Goal: Task Accomplishment & Management: Manage account settings

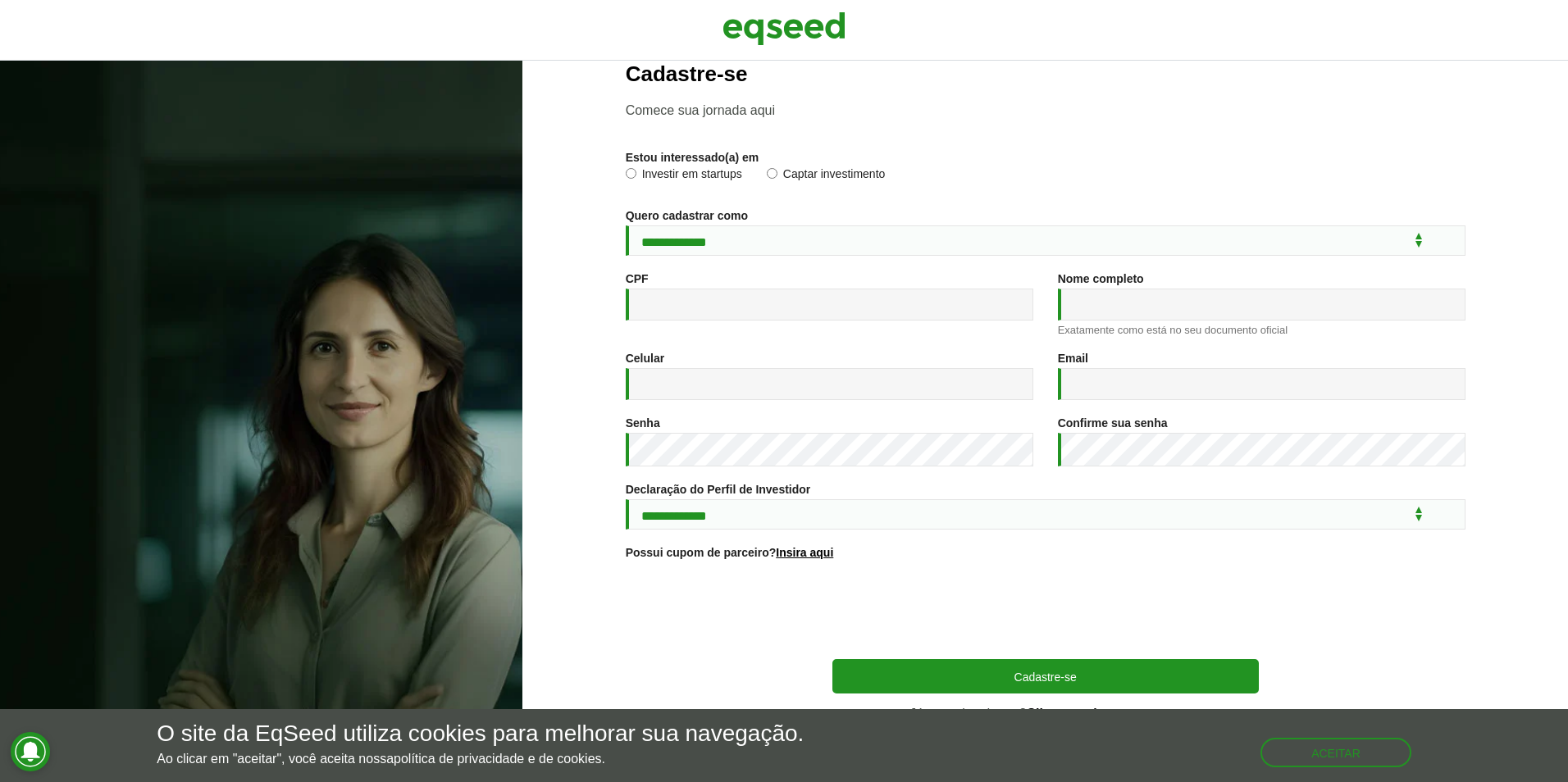
scroll to position [64, 0]
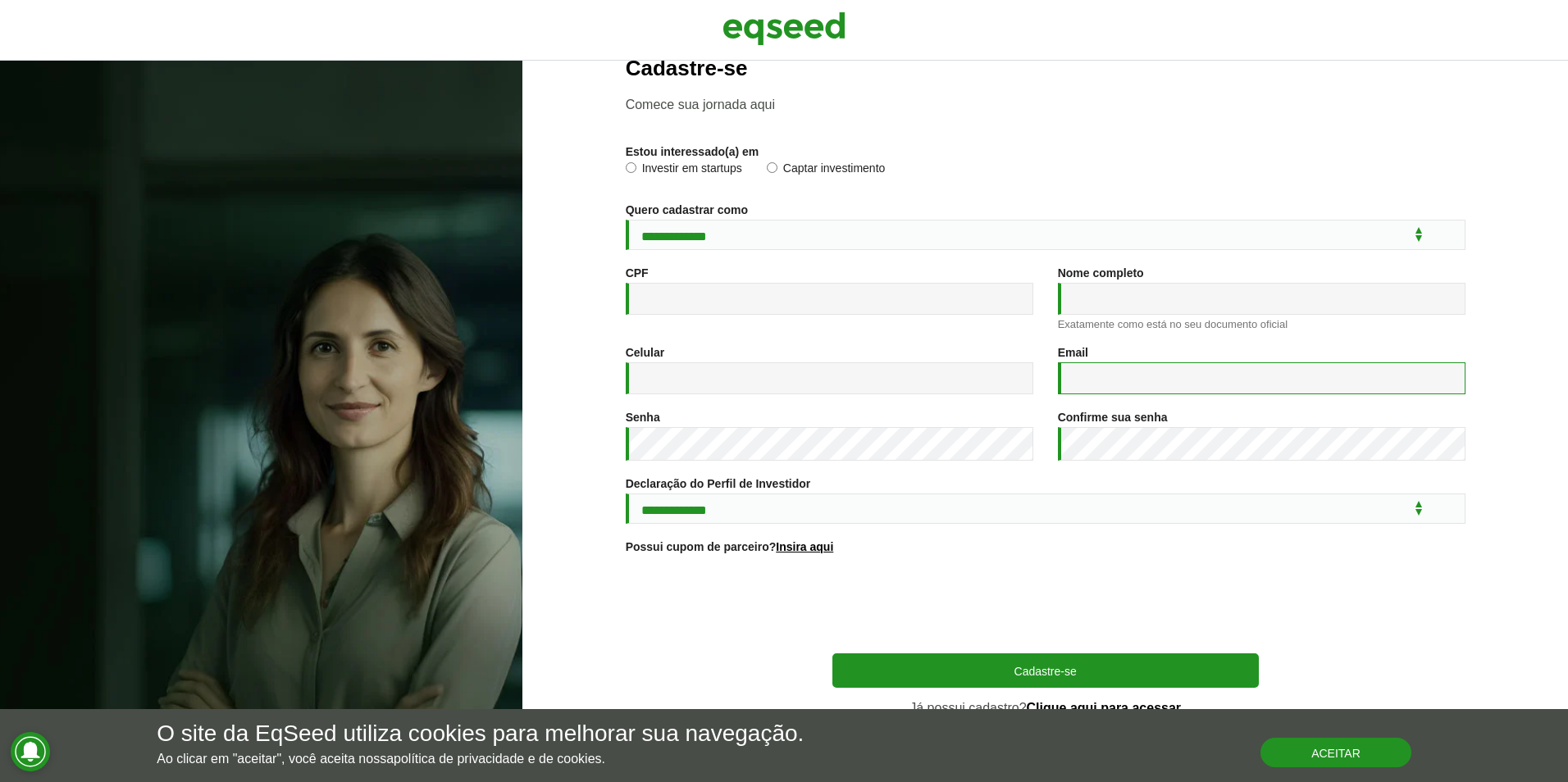
type input "**********"
click at [1302, 748] on button "Aceitar" at bounding box center [1337, 751] width 148 height 26
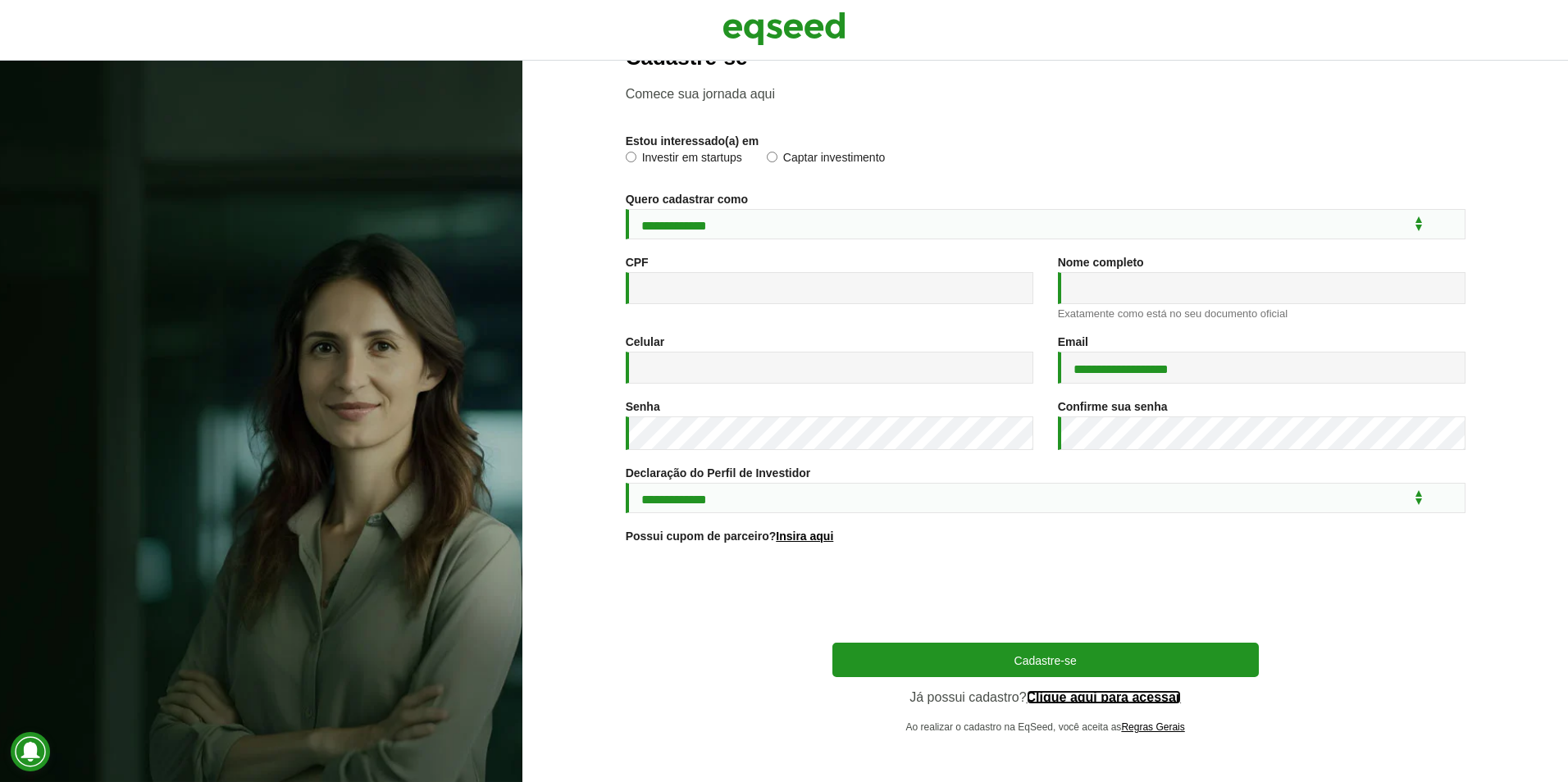
click at [1042, 696] on link "Clique aqui para acessar" at bounding box center [1103, 697] width 155 height 13
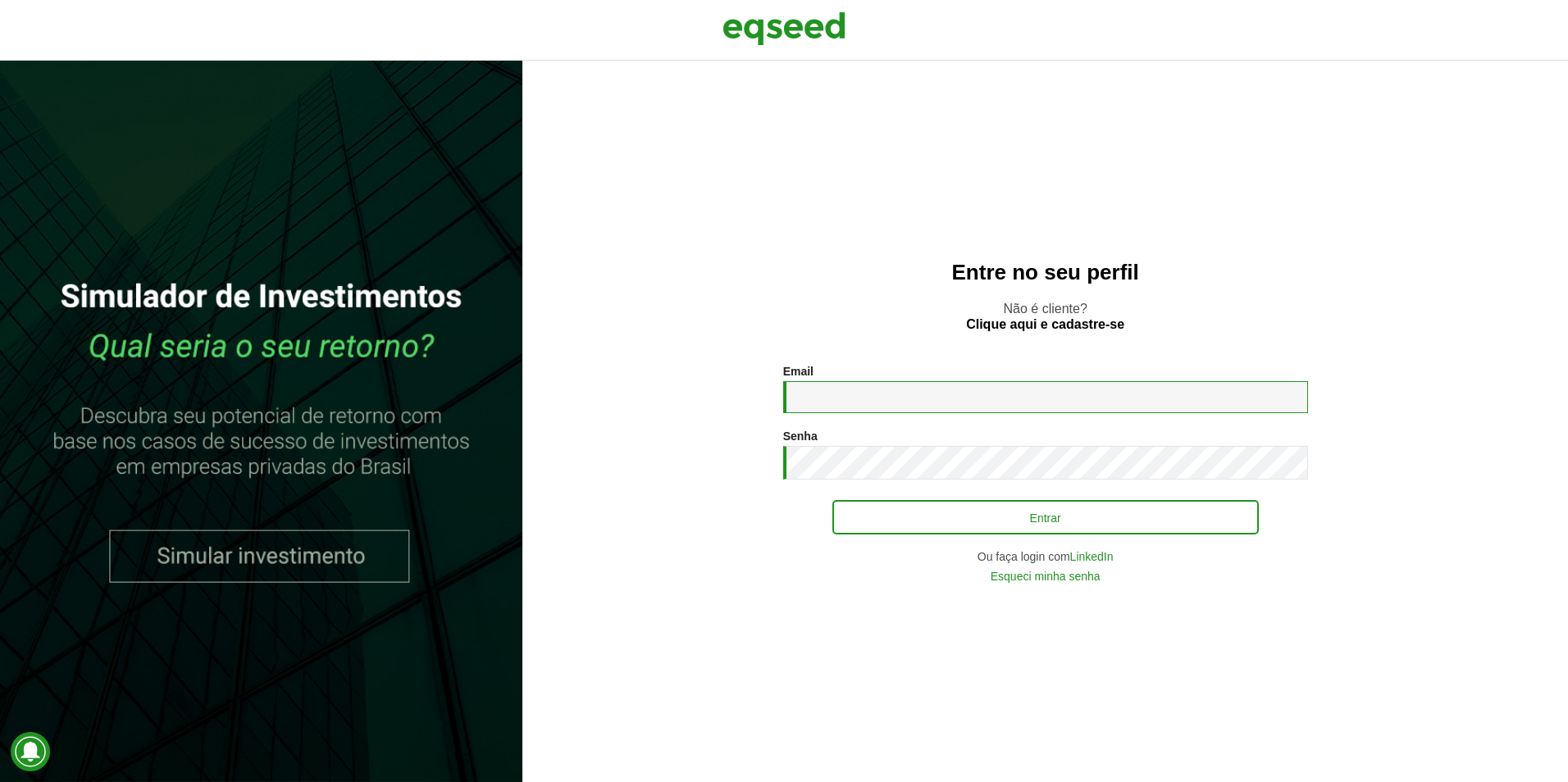
type input "**********"
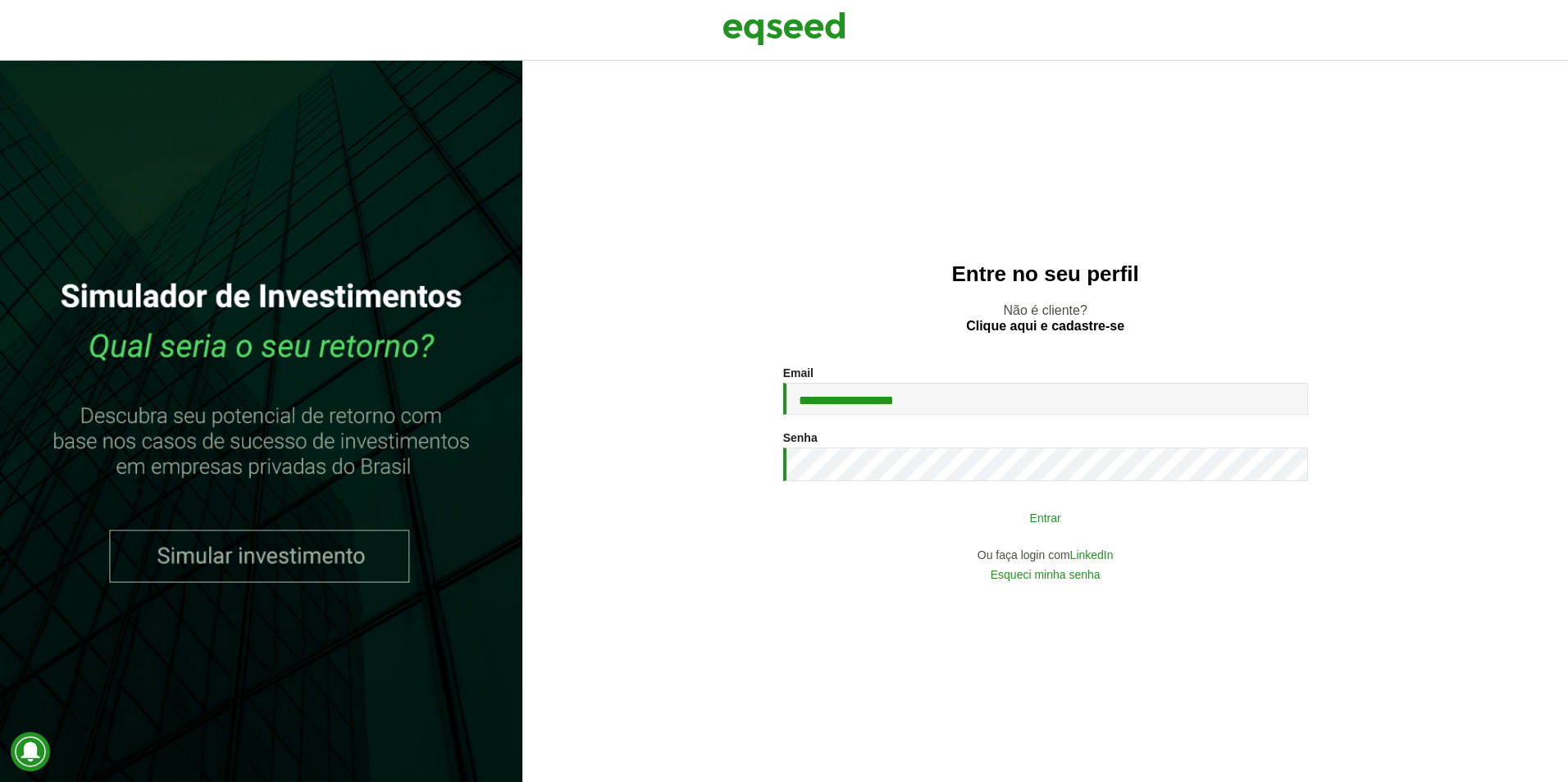
click at [1001, 528] on button "Entrar" at bounding box center [1045, 517] width 426 height 31
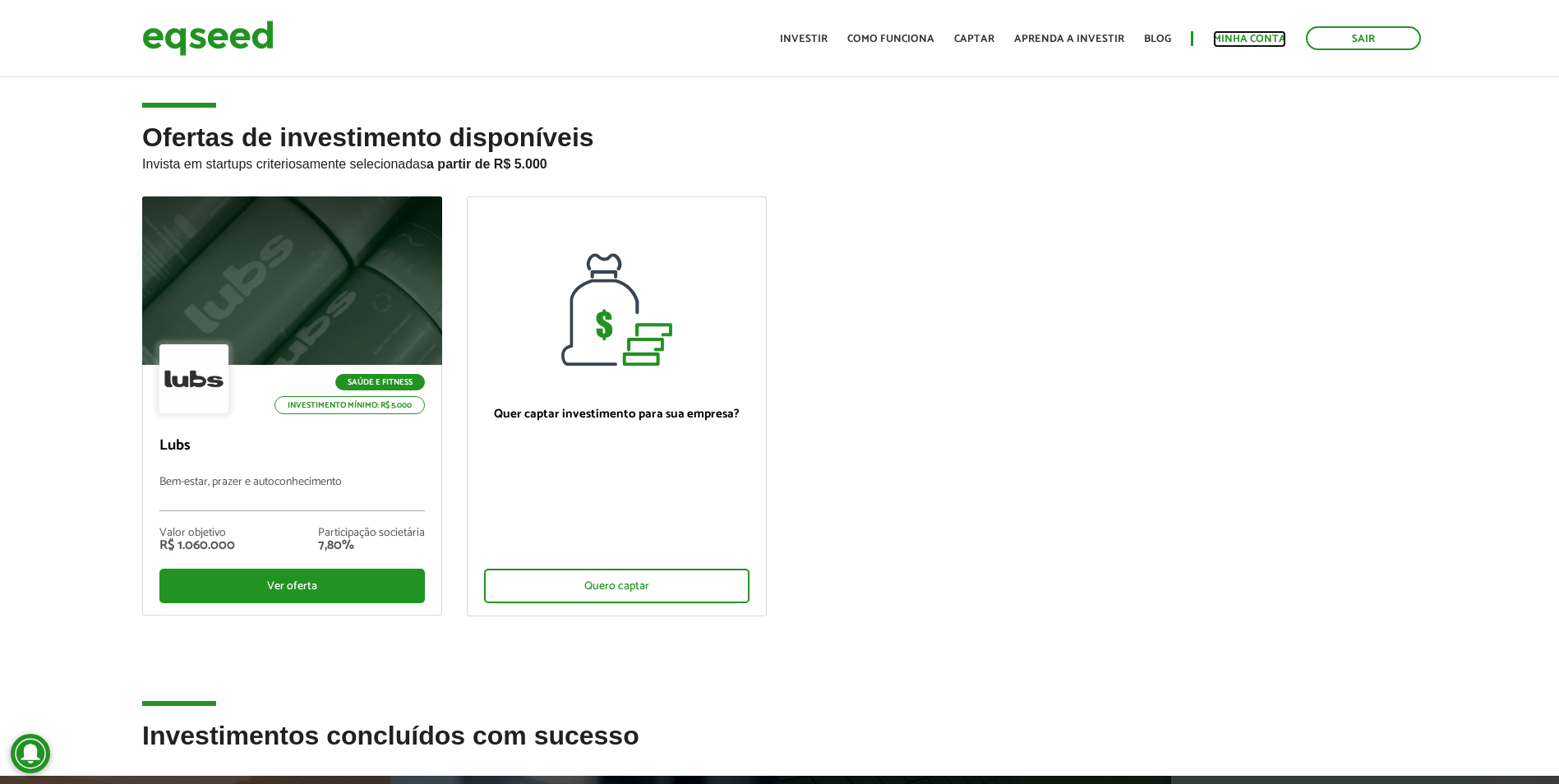
click at [1246, 40] on link "Minha conta" at bounding box center [1249, 39] width 73 height 11
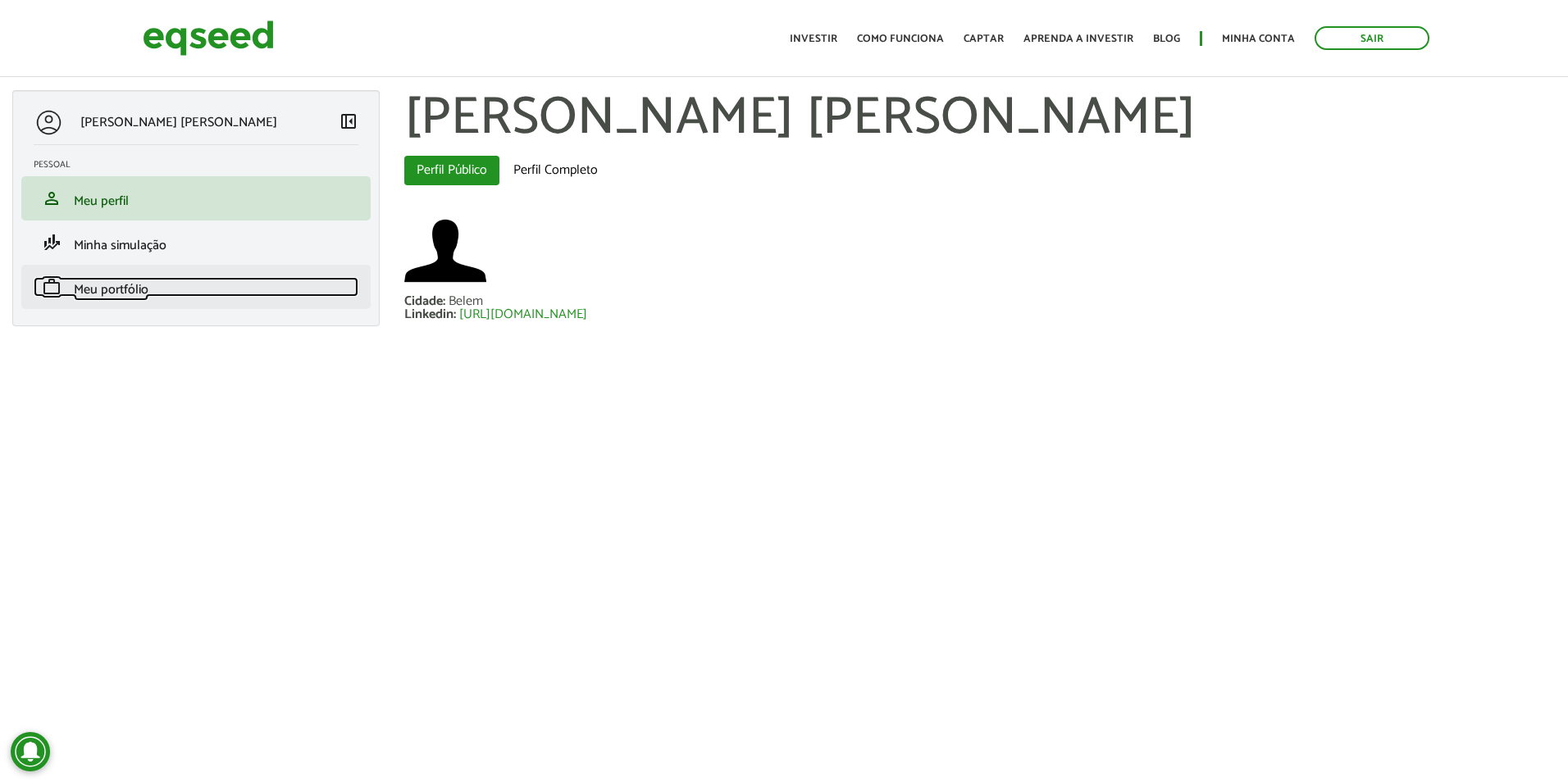
click at [161, 287] on link "work Meu portfólio" at bounding box center [195, 287] width 325 height 19
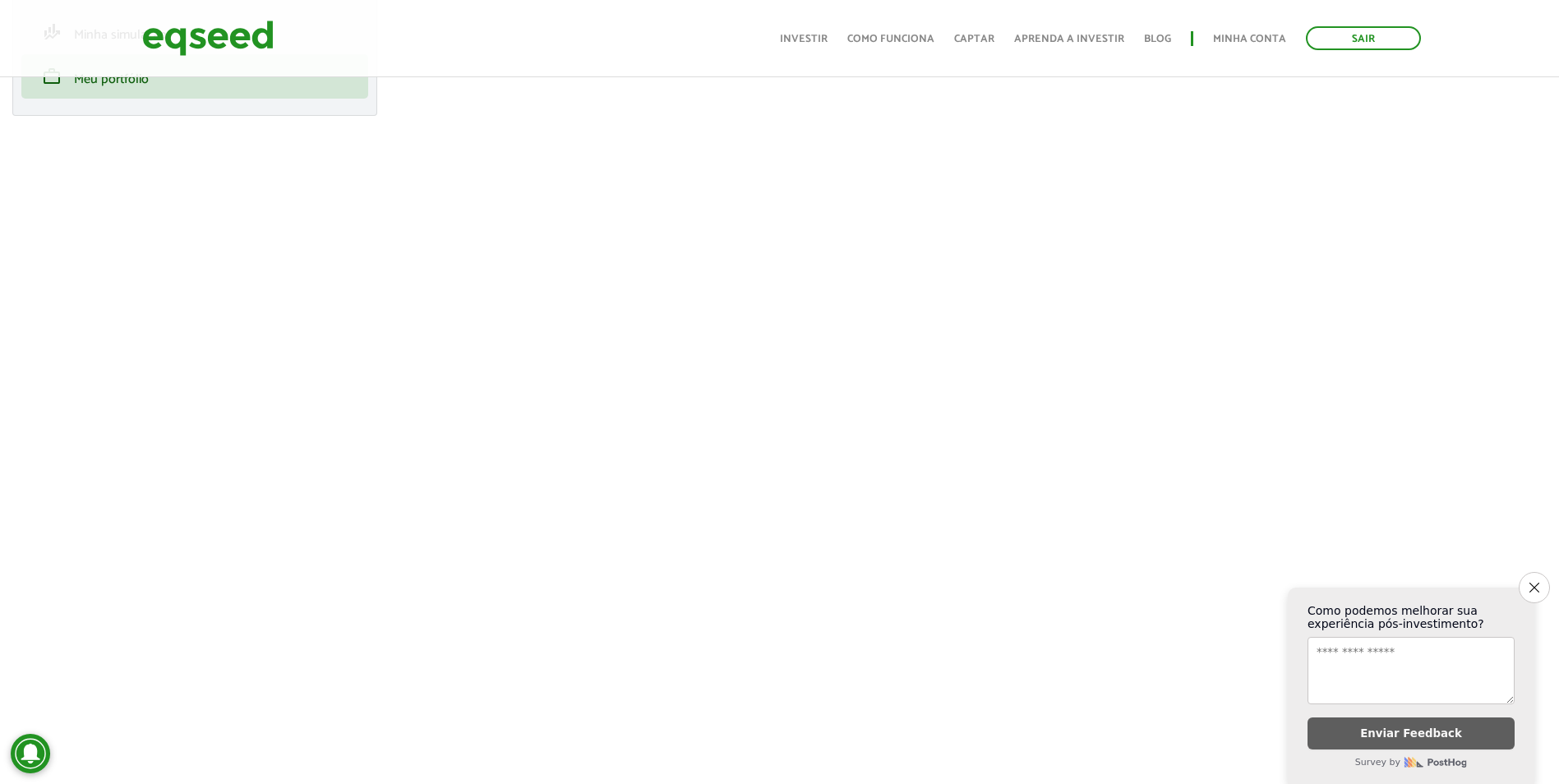
scroll to position [219, 0]
click at [1541, 578] on button "Close survey" at bounding box center [1534, 587] width 34 height 34
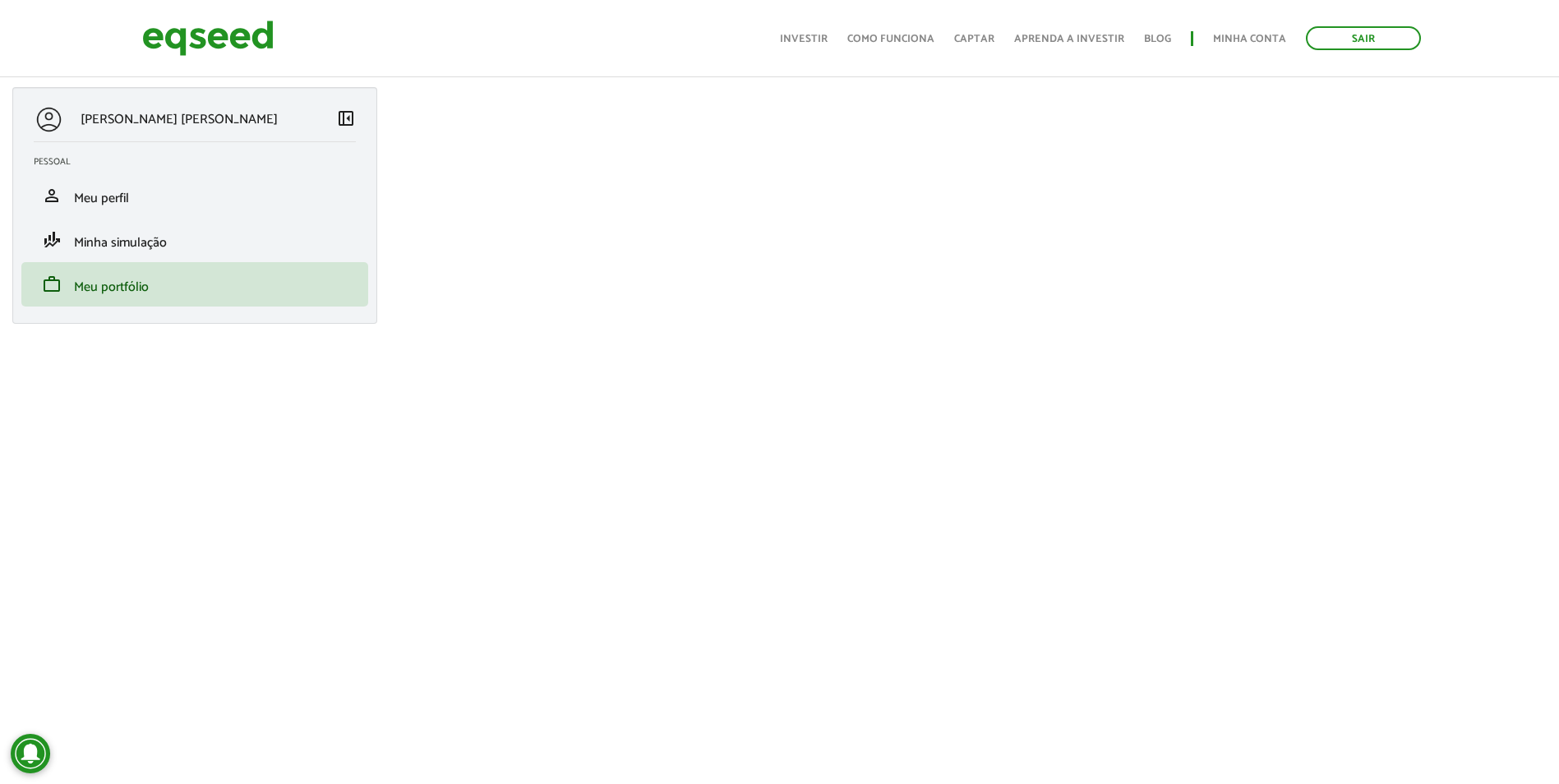
scroll to position [2, 0]
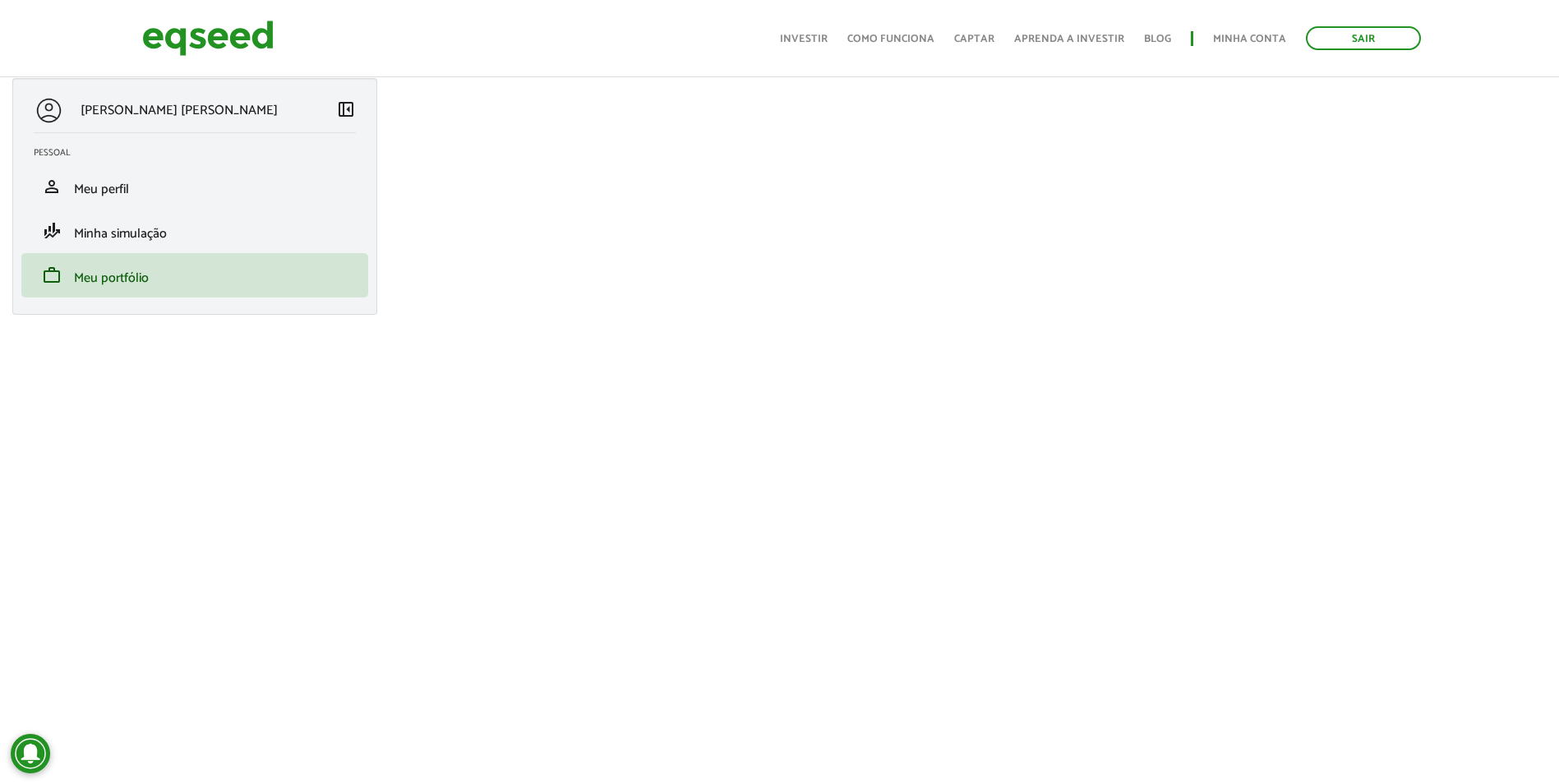
scroll to position [82, 0]
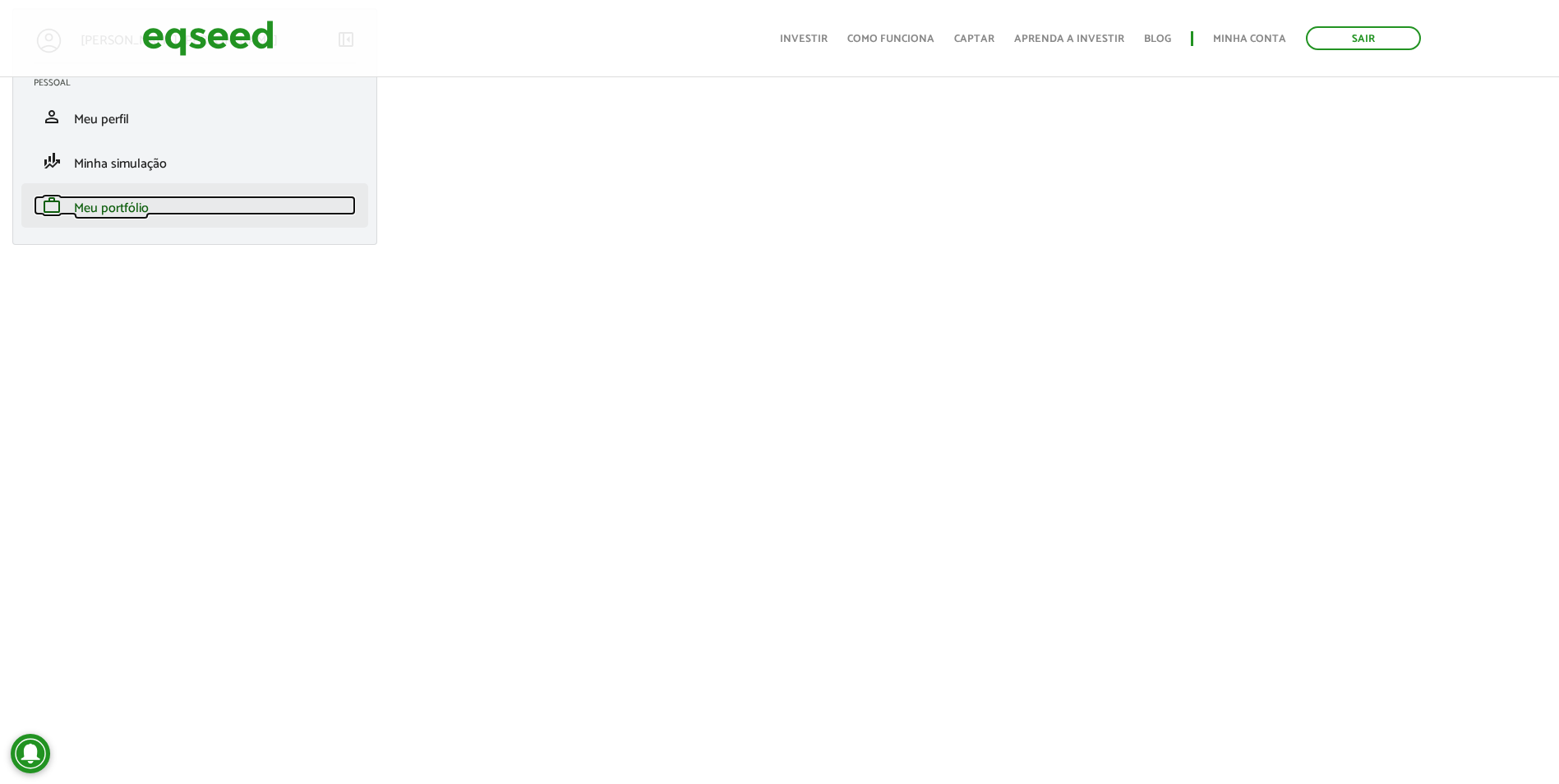
click at [109, 212] on span "Meu portfólio" at bounding box center [111, 208] width 75 height 22
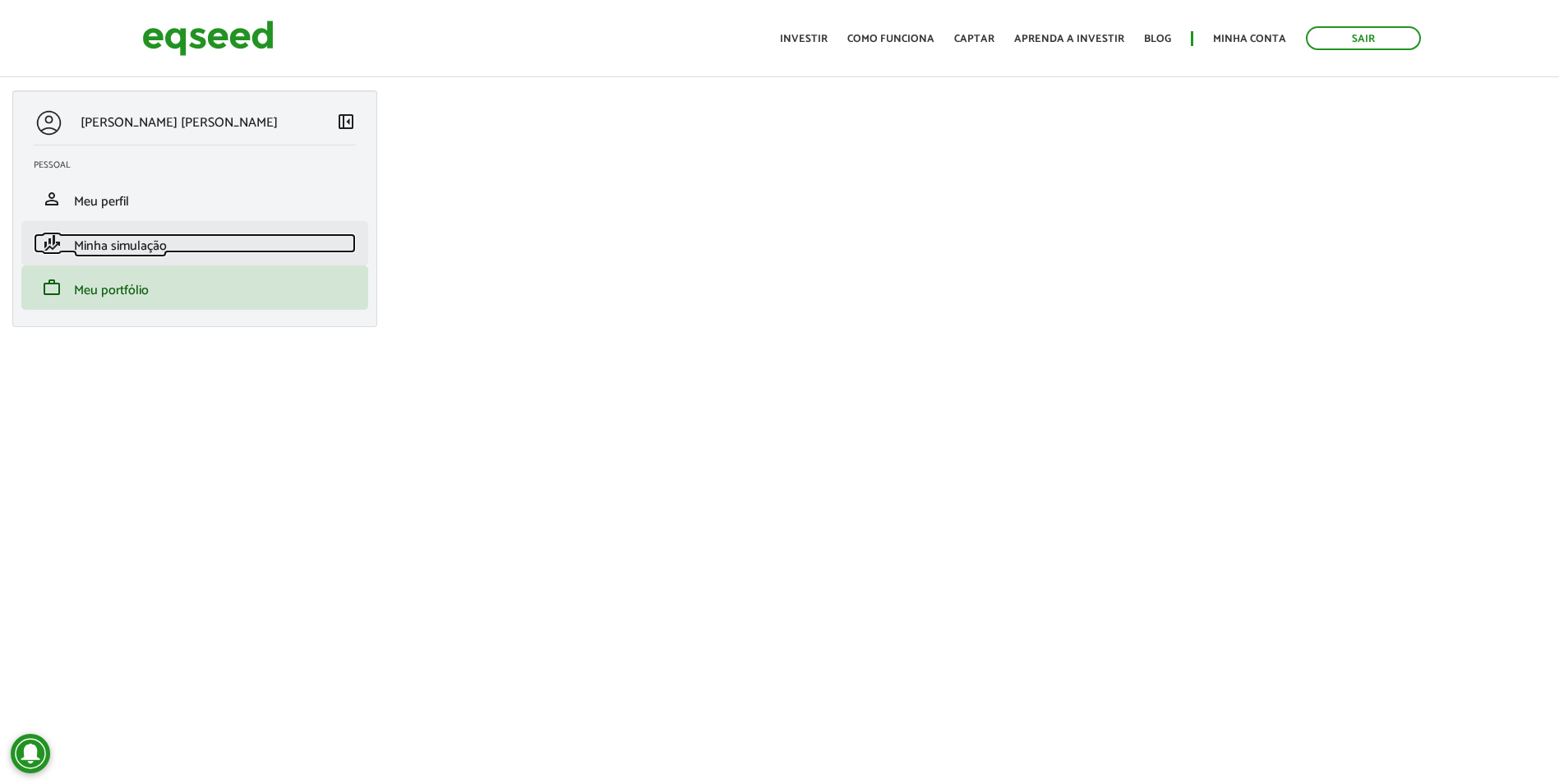
click at [149, 243] on span "Minha simulação" at bounding box center [120, 246] width 93 height 22
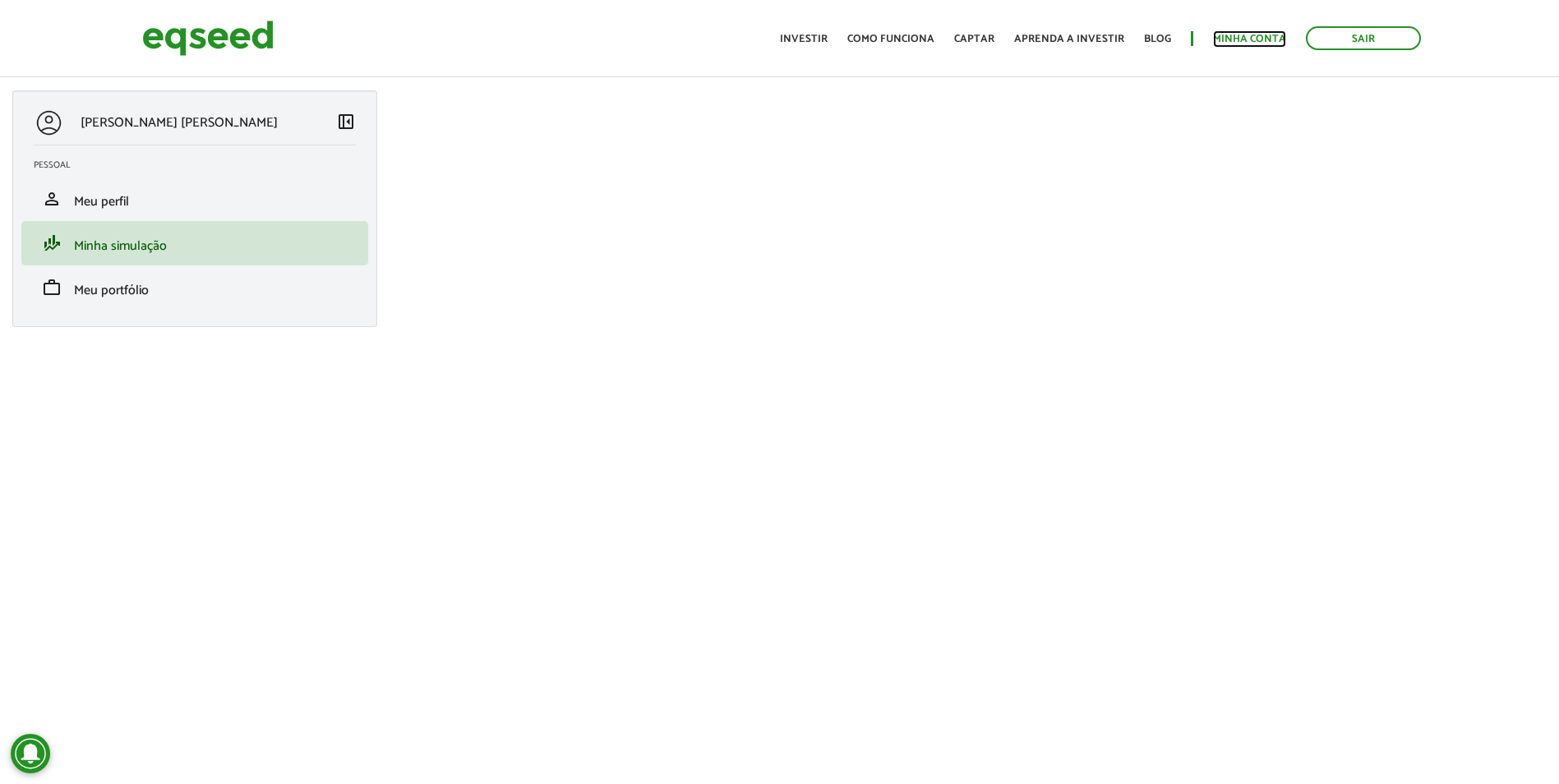
click at [1252, 40] on link "Minha conta" at bounding box center [1249, 39] width 73 height 11
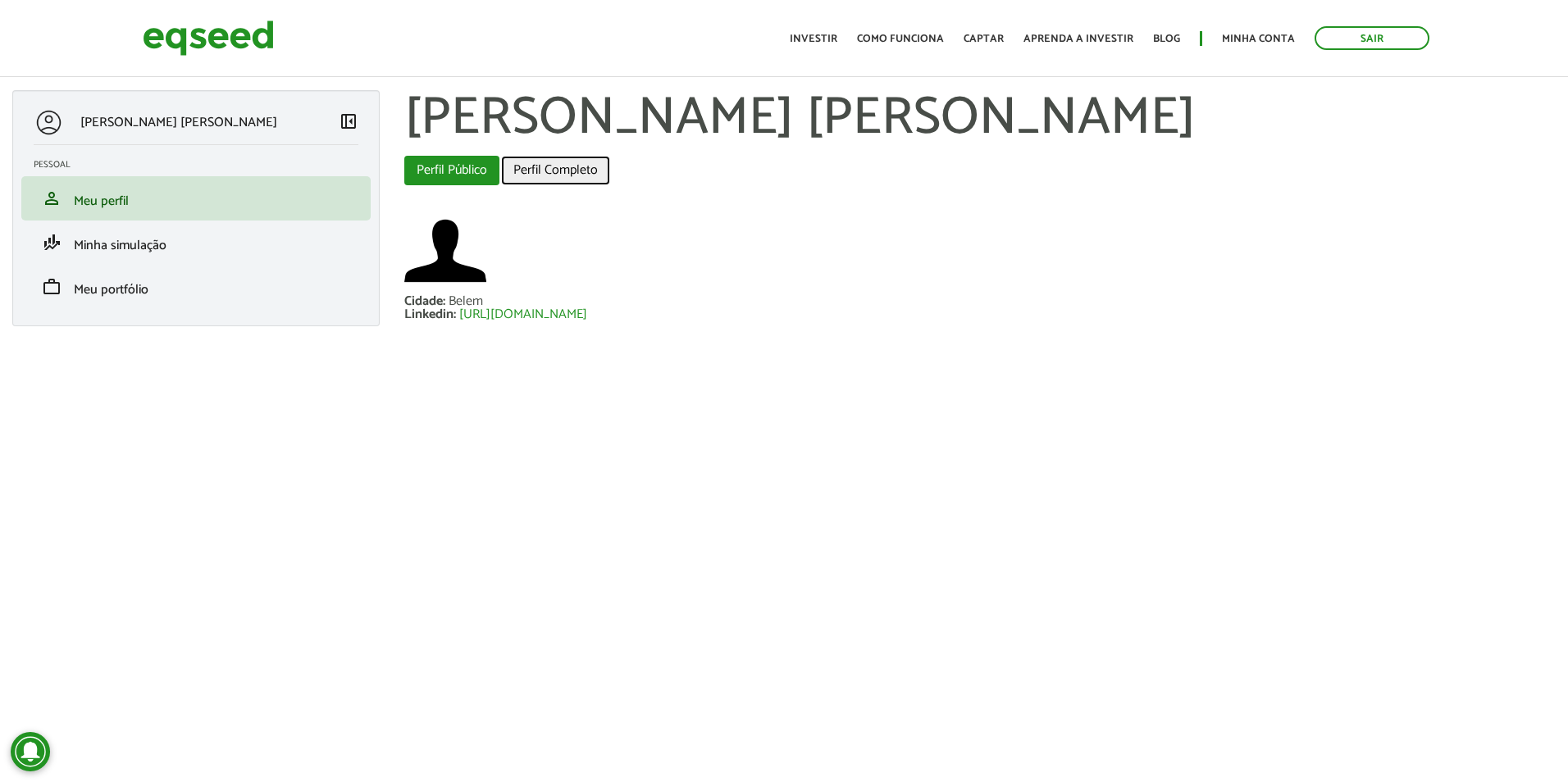
click at [570, 163] on link "Perfil Completo" at bounding box center [555, 171] width 109 height 30
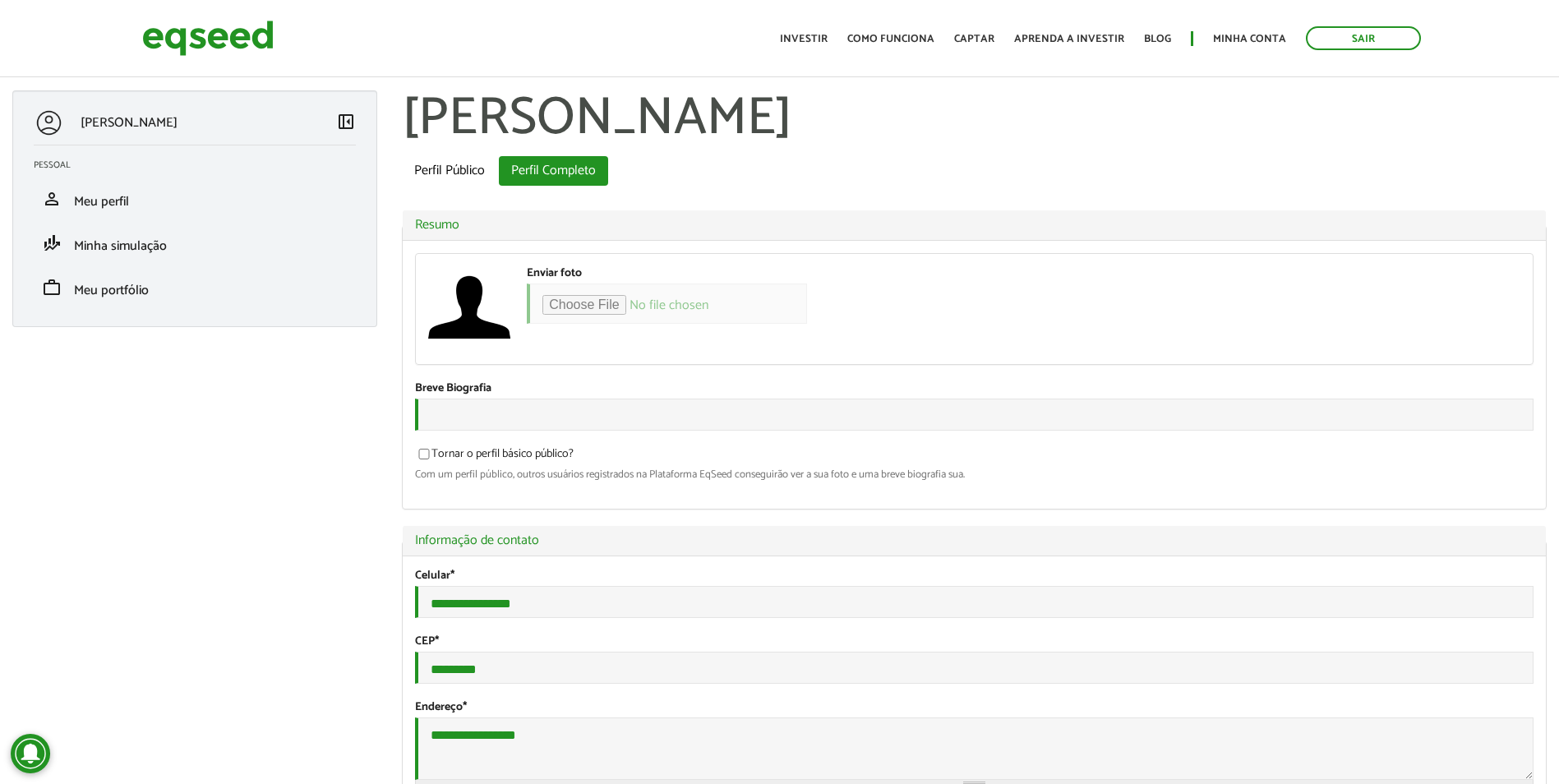
click at [905, 26] on ul "Início Investir Como funciona Captar Aprenda a investir Blog Minha conta Sair" at bounding box center [1101, 38] width 658 height 24
click at [898, 29] on ul "Início Investir Como funciona Captar Aprenda a investir Blog Minha conta Sair" at bounding box center [1101, 38] width 658 height 24
click at [908, 41] on link "Como funciona" at bounding box center [890, 39] width 87 height 11
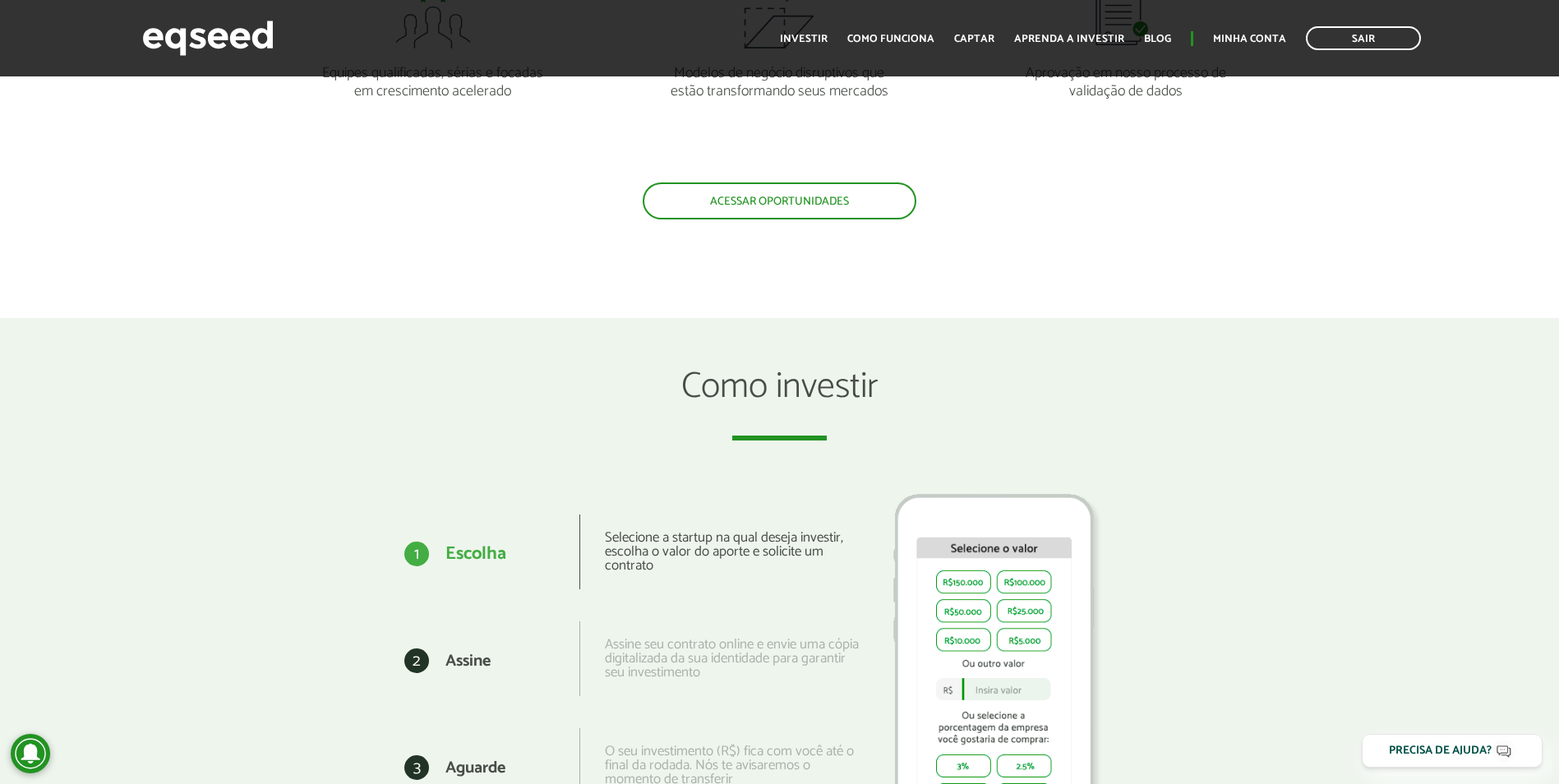
scroll to position [1917, 0]
